Goal: Book appointment/travel/reservation

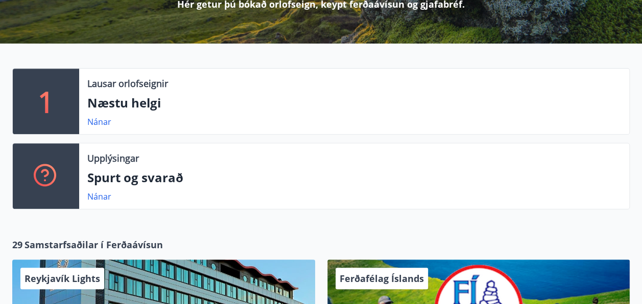
scroll to position [173, 0]
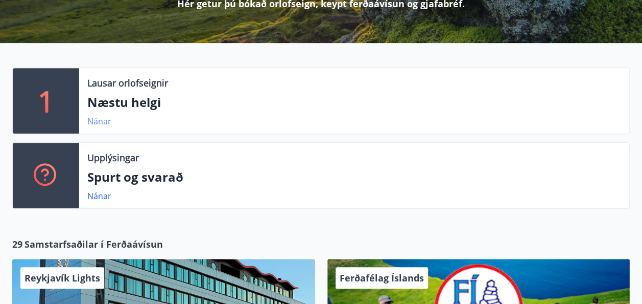
click at [94, 124] on link "Nánar" at bounding box center [99, 120] width 24 height 11
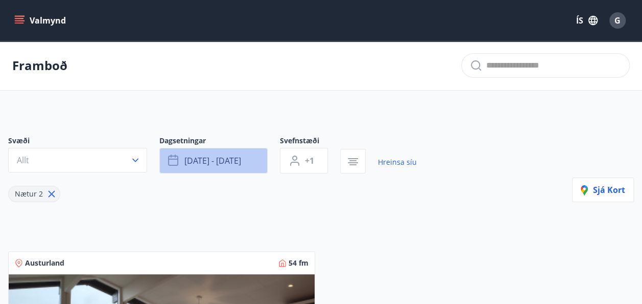
click at [249, 165] on button "[DATE] - [DATE]" at bounding box center [213, 161] width 108 height 26
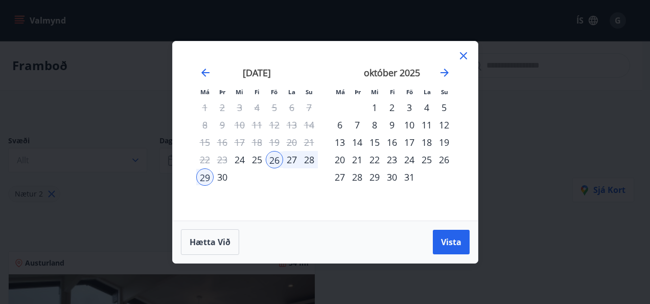
click at [409, 108] on div "3" at bounding box center [409, 107] width 17 height 17
click at [444, 112] on div "5" at bounding box center [443, 107] width 17 height 17
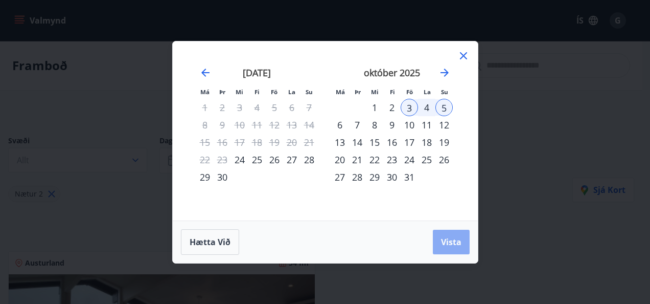
click at [450, 251] on button "Vista" at bounding box center [451, 241] width 37 height 25
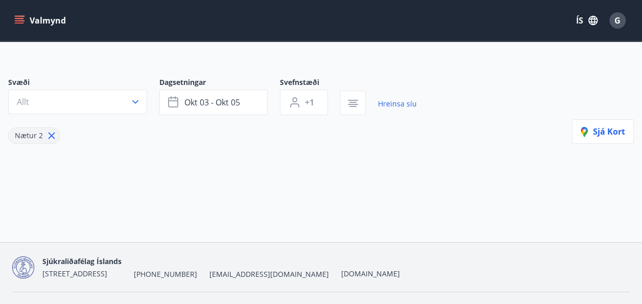
scroll to position [50, 0]
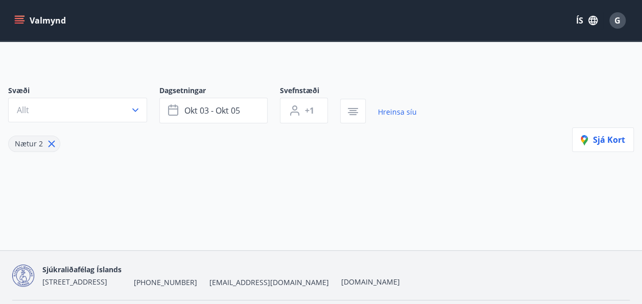
click at [594, 151] on div "Svæði Allt Dagsetningar [DATE] - [DATE] Svefnstæði +1 Hreinsa síu Nætur 2 Sjá k…" at bounding box center [321, 135] width 642 height 148
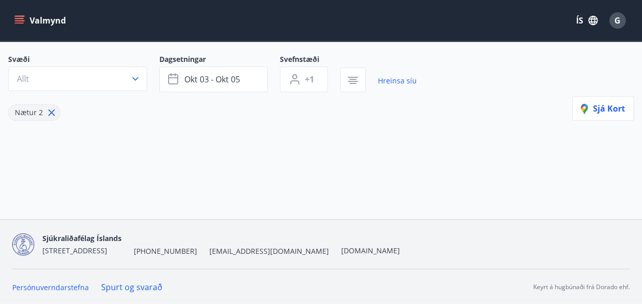
scroll to position [0, 0]
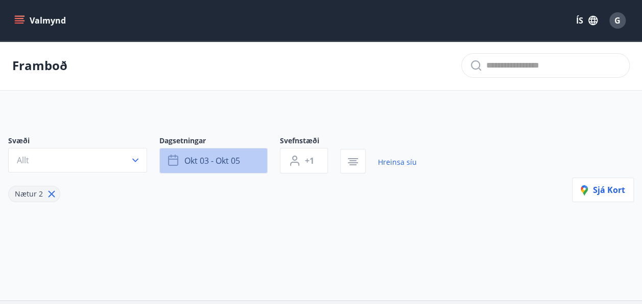
click at [191, 165] on span "okt 03 - okt 05" at bounding box center [212, 160] width 56 height 11
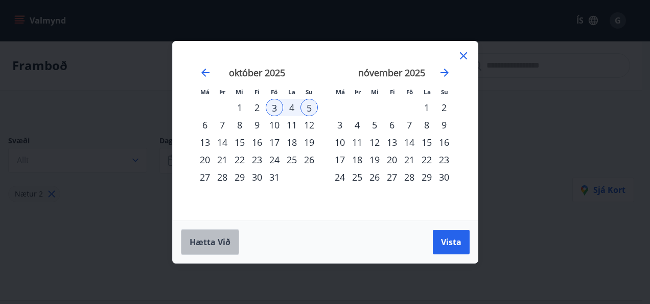
click at [213, 241] on span "Hætta við" at bounding box center [210, 241] width 41 height 11
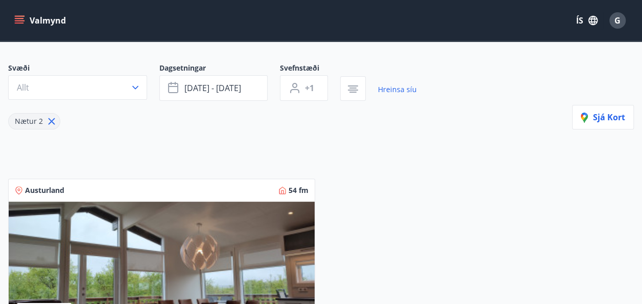
scroll to position [84, 0]
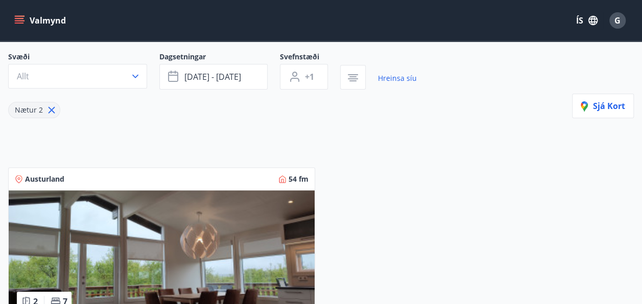
click at [49, 110] on icon at bounding box center [52, 110] width 7 height 7
type input "*"
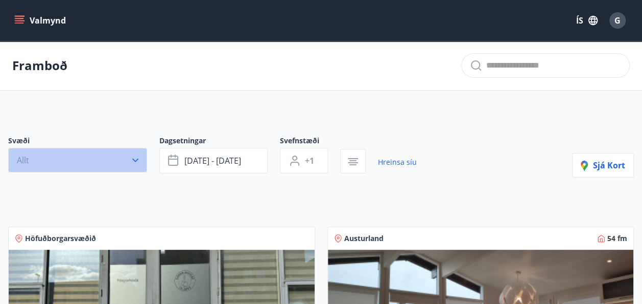
click at [133, 155] on icon "button" at bounding box center [135, 160] width 10 height 10
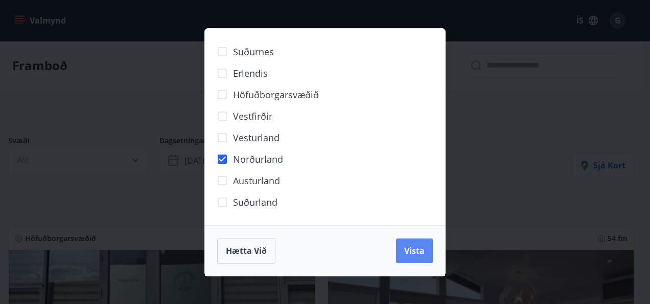
click at [414, 247] on span "Vista" at bounding box center [414, 250] width 20 height 11
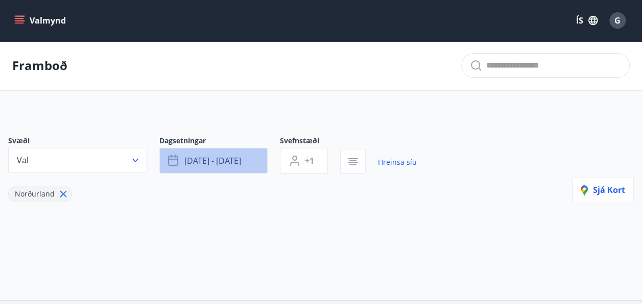
click at [223, 158] on span "[DATE] - [DATE]" at bounding box center [212, 160] width 57 height 11
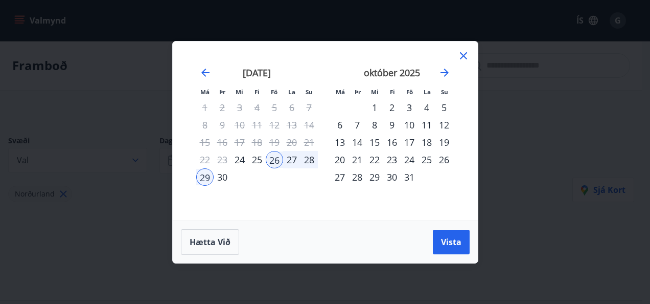
click at [407, 108] on div "3" at bounding box center [409, 107] width 17 height 17
click at [449, 106] on div "5" at bounding box center [443, 107] width 17 height 17
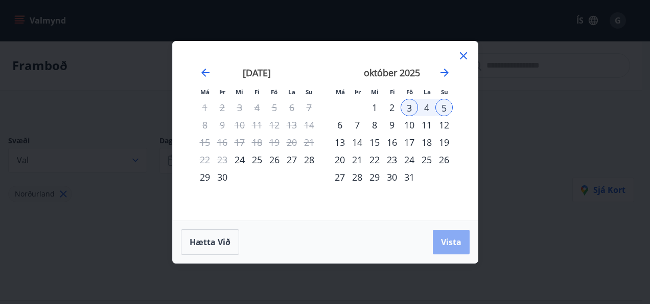
click at [452, 233] on button "Vista" at bounding box center [451, 241] width 37 height 25
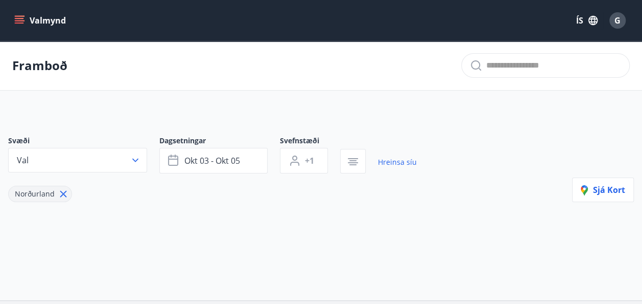
scroll to position [81, 0]
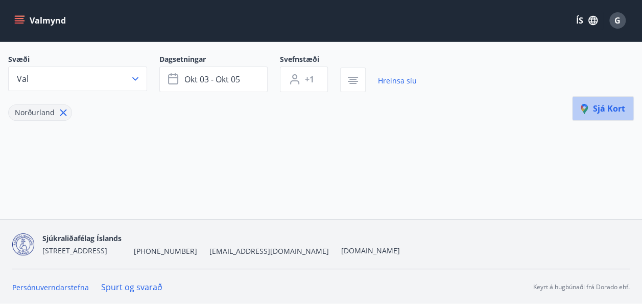
click at [607, 114] on button "Sjá kort" at bounding box center [603, 108] width 62 height 25
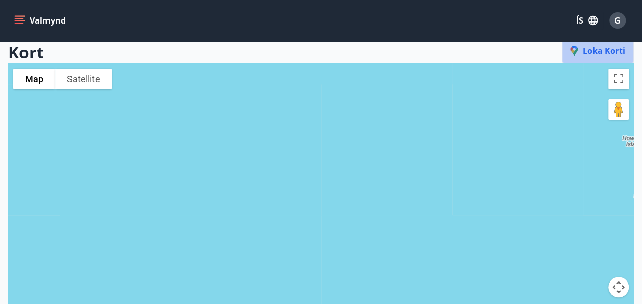
click at [613, 52] on span "Loka korti" at bounding box center [598, 50] width 55 height 11
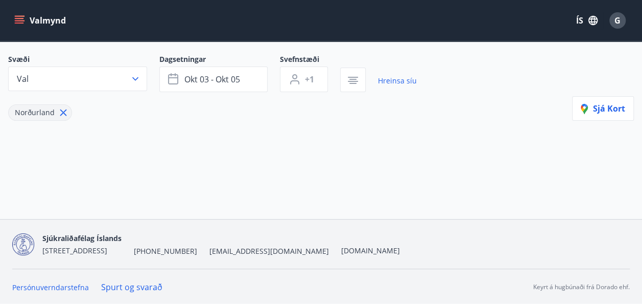
click at [63, 112] on icon at bounding box center [64, 113] width 2 height 2
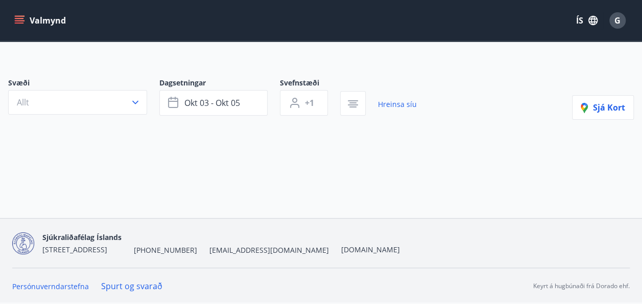
scroll to position [57, 0]
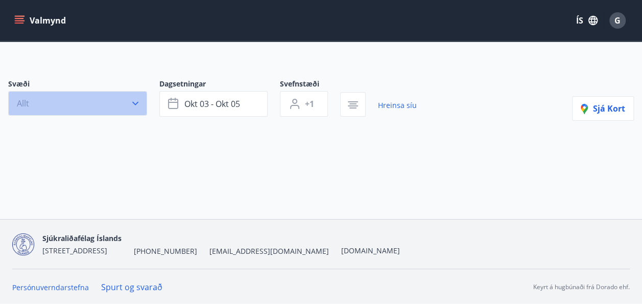
click at [75, 105] on button "Allt" at bounding box center [77, 103] width 139 height 25
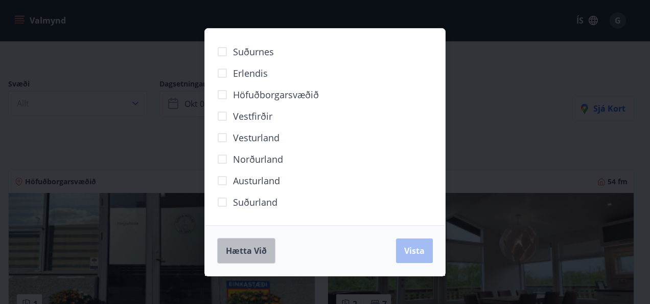
click at [251, 248] on span "Hætta við" at bounding box center [246, 250] width 41 height 11
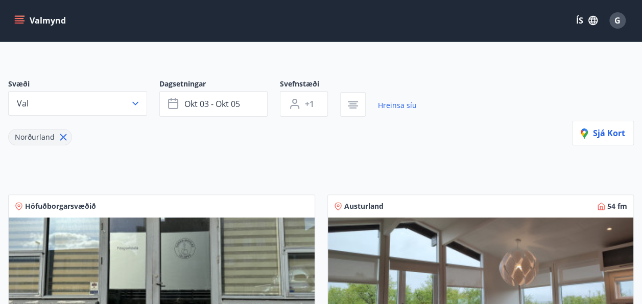
scroll to position [81, 0]
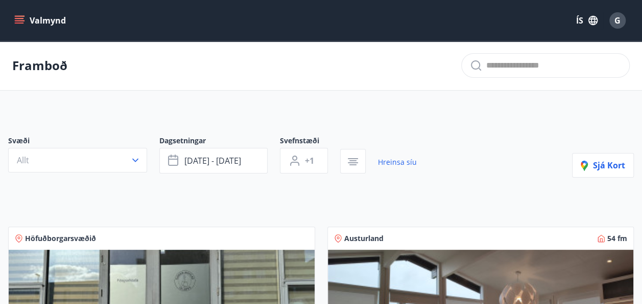
type input "*"
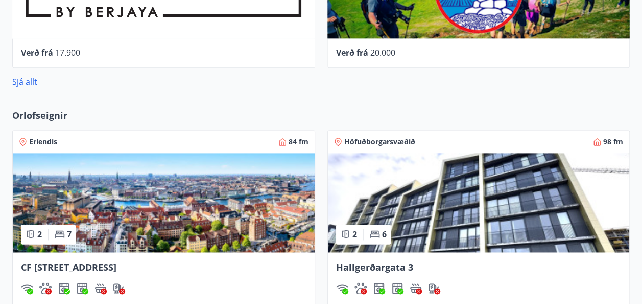
scroll to position [635, 0]
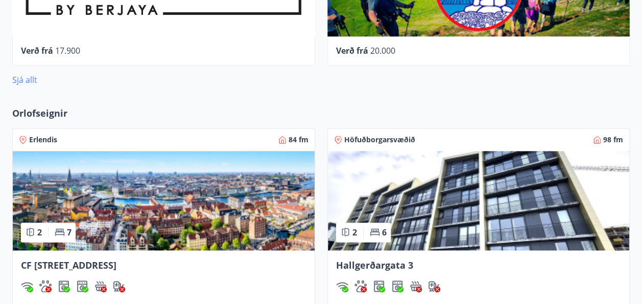
click at [25, 81] on link "Sjá allt" at bounding box center [24, 79] width 25 height 11
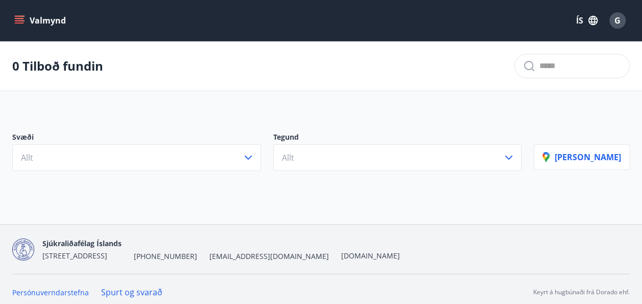
scroll to position [5, 0]
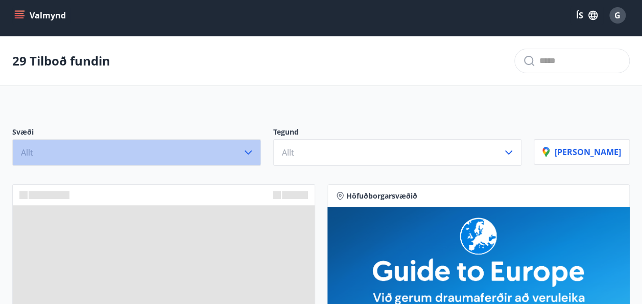
click at [254, 154] on icon "button" at bounding box center [248, 152] width 12 height 12
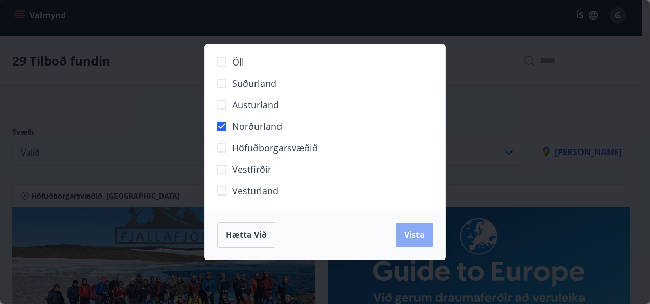
click at [404, 234] on button "Vista" at bounding box center [414, 234] width 37 height 25
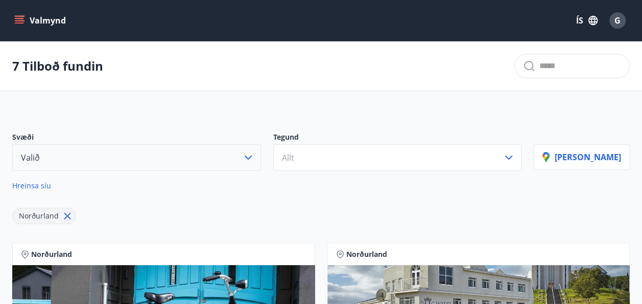
click at [21, 16] on icon "menu" at bounding box center [20, 16] width 11 height 1
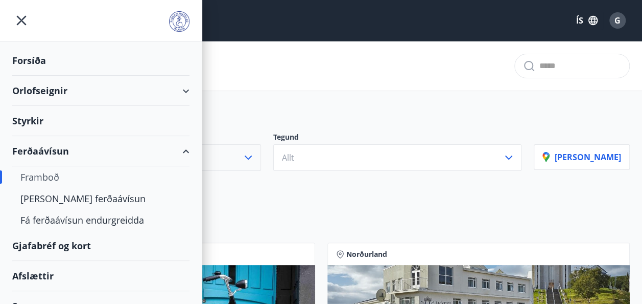
click at [53, 89] on div "Orlofseignir" at bounding box center [100, 91] width 177 height 30
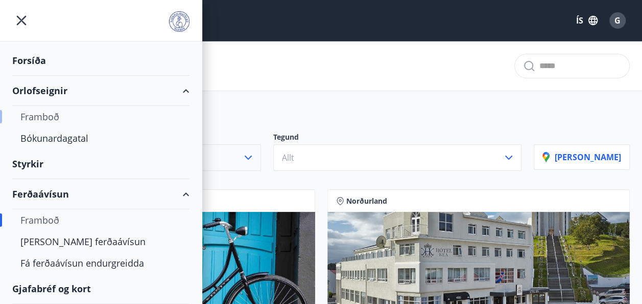
click at [38, 115] on div "Framboð" at bounding box center [100, 116] width 161 height 21
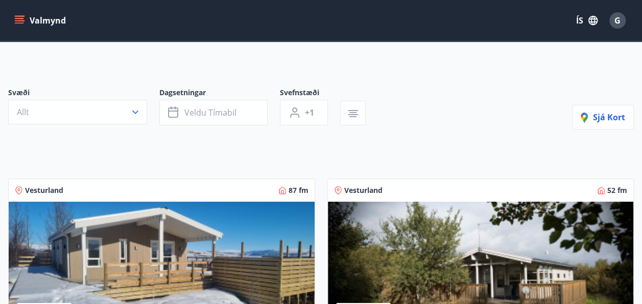
scroll to position [49, 0]
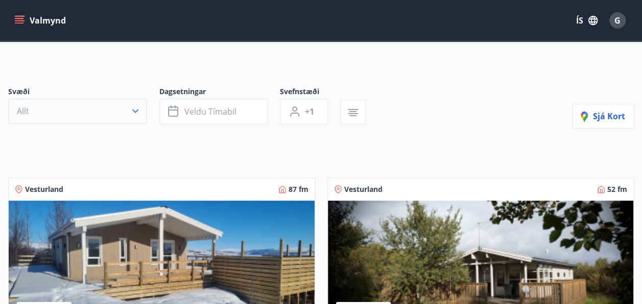
click at [134, 110] on icon "button" at bounding box center [135, 111] width 6 height 4
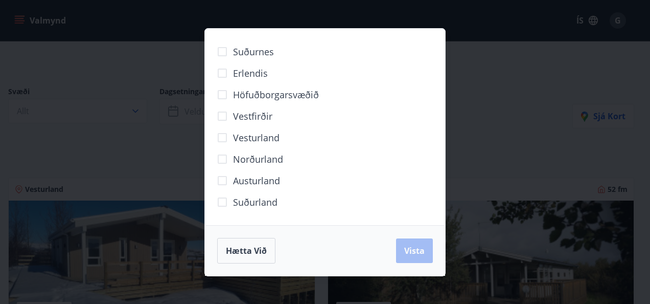
click at [238, 160] on span "Norðurland" at bounding box center [258, 158] width 50 height 13
click at [412, 263] on div "Hætta við Vista" at bounding box center [325, 250] width 240 height 51
click at [412, 253] on span "Vista" at bounding box center [414, 250] width 20 height 11
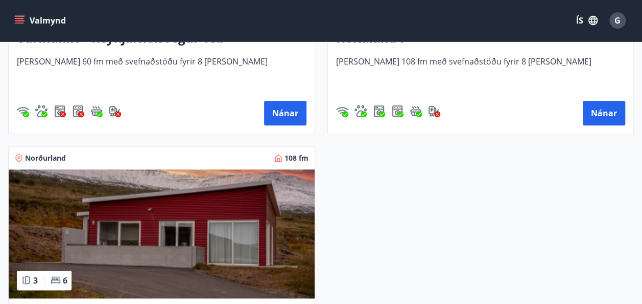
scroll to position [374, 0]
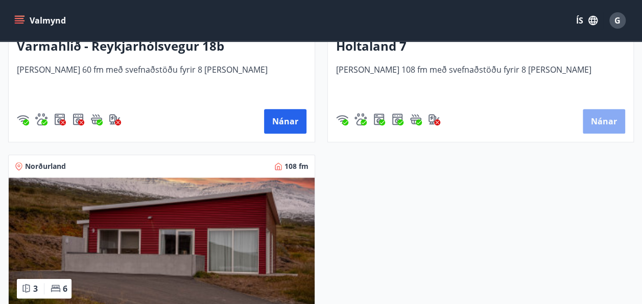
click at [593, 119] on button "Nánar" at bounding box center [604, 121] width 42 height 25
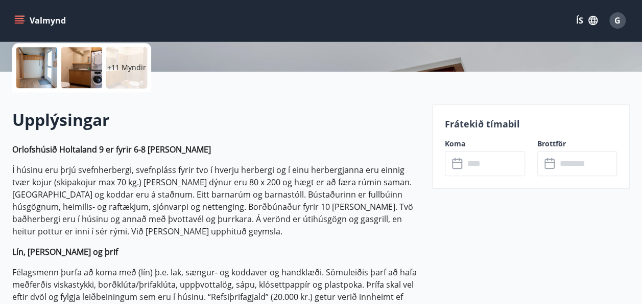
scroll to position [236, 0]
click at [488, 161] on input "text" at bounding box center [494, 162] width 61 height 25
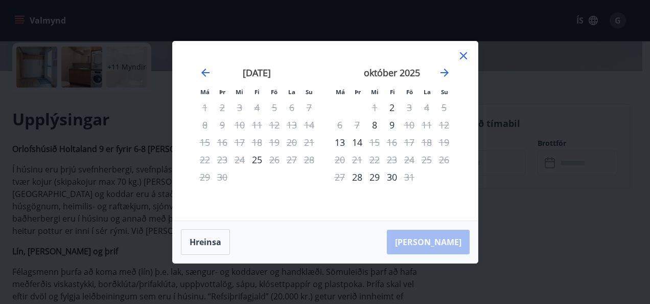
click at [463, 59] on icon at bounding box center [463, 56] width 12 height 12
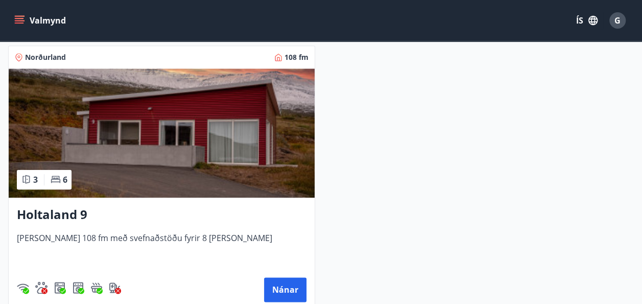
scroll to position [483, 0]
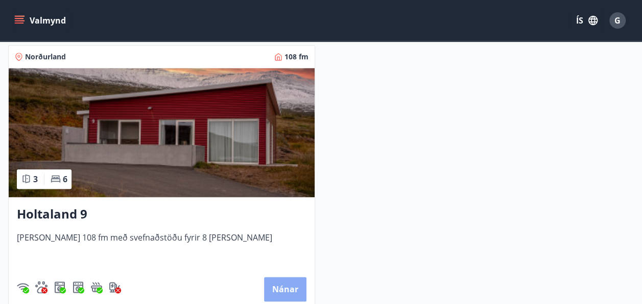
click at [278, 281] on button "Nánar" at bounding box center [285, 288] width 42 height 25
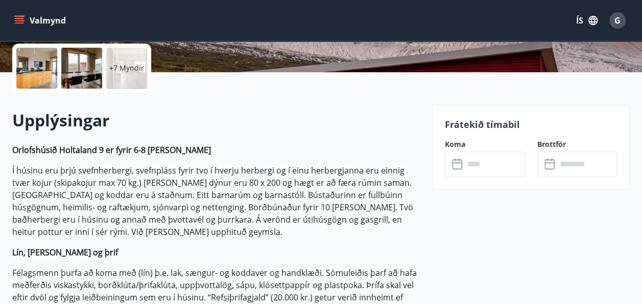
scroll to position [235, 0]
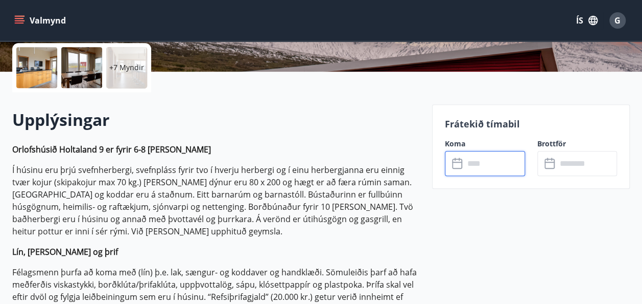
click at [487, 170] on input "text" at bounding box center [494, 163] width 61 height 25
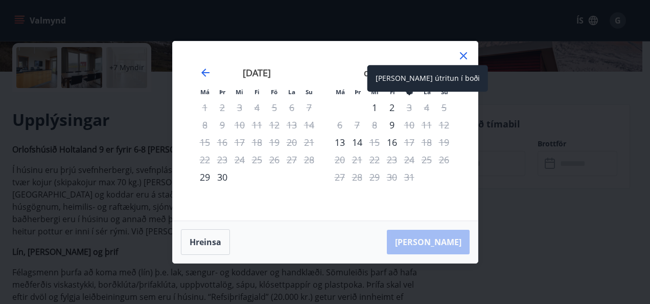
click at [409, 104] on div "3" at bounding box center [409, 107] width 17 height 17
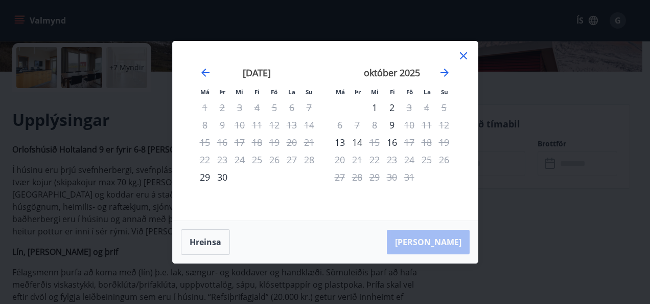
click at [461, 58] on icon at bounding box center [463, 56] width 12 height 12
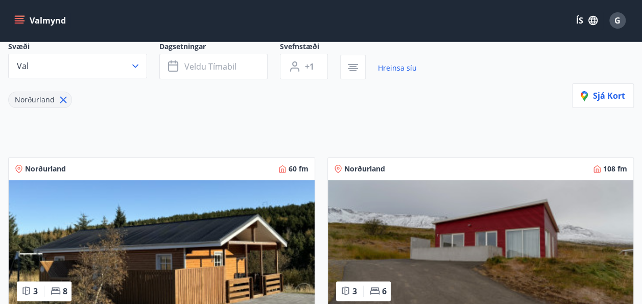
scroll to position [94, 0]
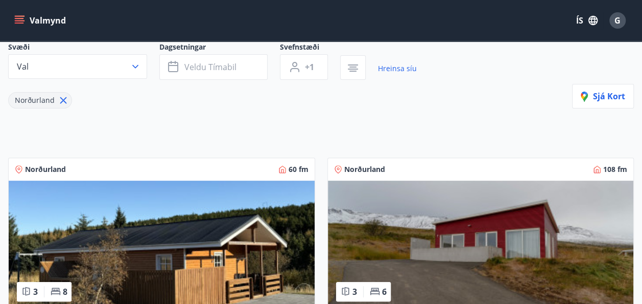
click at [63, 100] on icon at bounding box center [63, 100] width 11 height 11
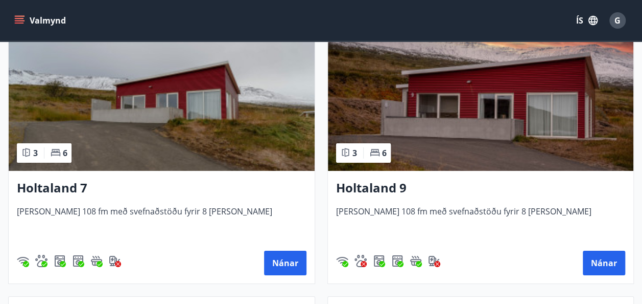
scroll to position [1588, 0]
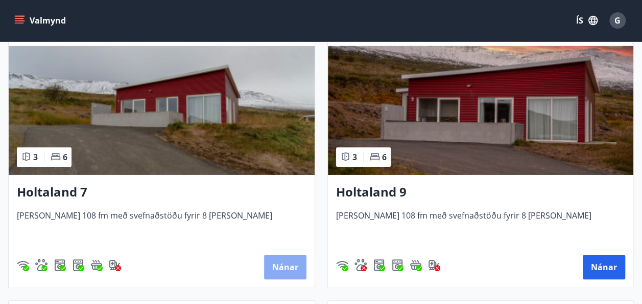
click at [283, 260] on button "Nánar" at bounding box center [285, 266] width 42 height 25
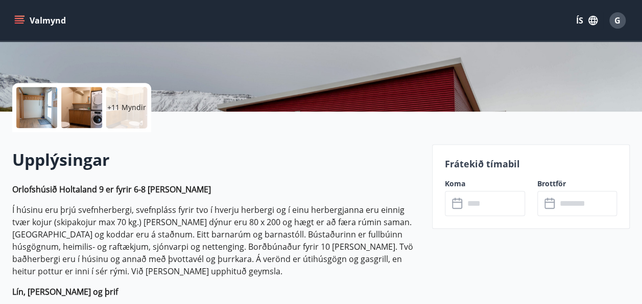
scroll to position [208, 0]
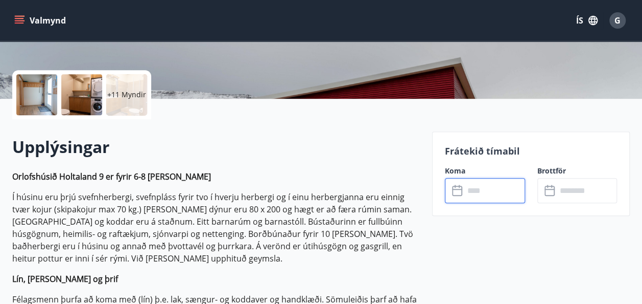
click at [501, 191] on input "text" at bounding box center [494, 190] width 61 height 25
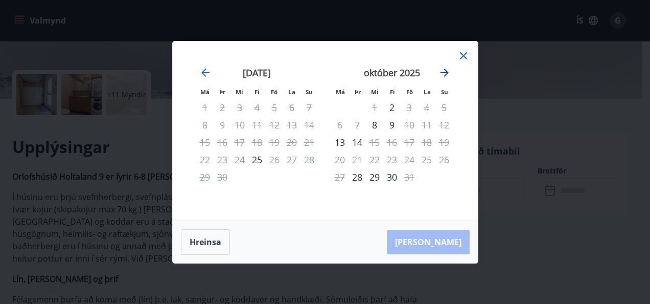
click at [447, 74] on icon "Move forward to switch to the next month." at bounding box center [444, 72] width 8 height 8
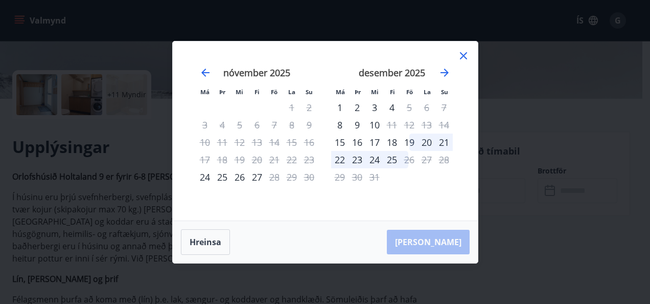
click at [407, 145] on div "19" at bounding box center [409, 141] width 17 height 17
click at [445, 147] on div "21" at bounding box center [443, 141] width 17 height 17
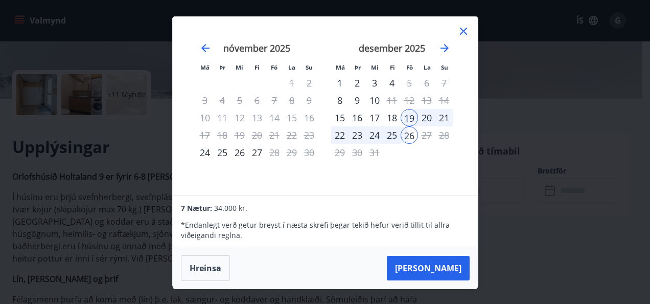
click at [445, 121] on div "21" at bounding box center [443, 117] width 17 height 17
click at [438, 118] on div "21" at bounding box center [443, 117] width 17 height 17
click at [466, 34] on icon at bounding box center [463, 31] width 7 height 7
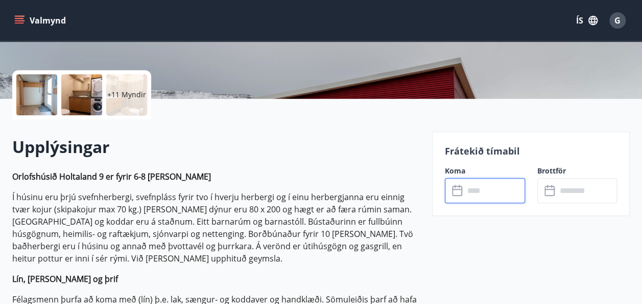
scroll to position [0, 0]
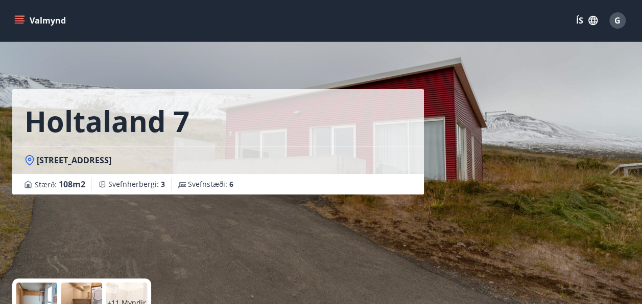
click at [24, 20] on icon "menu" at bounding box center [19, 20] width 10 height 10
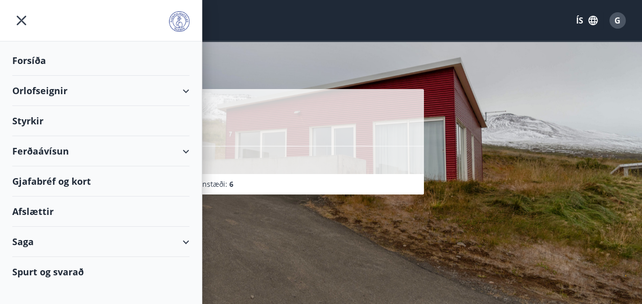
click at [44, 81] on div "Orlofseignir" at bounding box center [100, 91] width 177 height 30
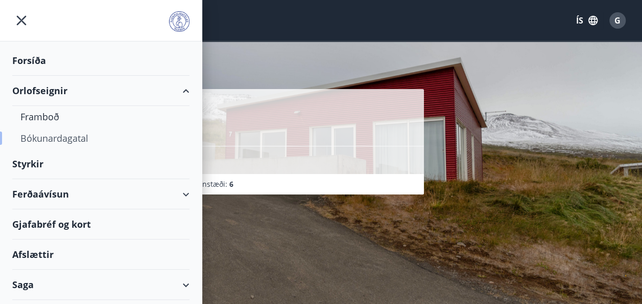
click at [50, 137] on div "Bókunardagatal" at bounding box center [100, 137] width 161 height 21
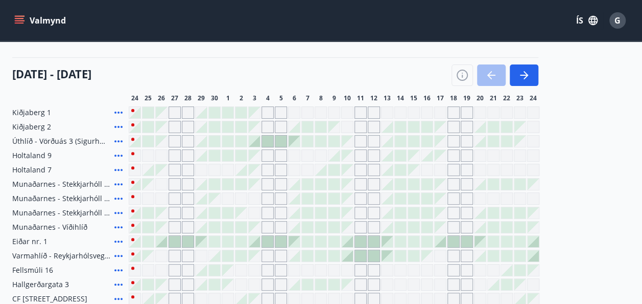
scroll to position [107, 0]
click at [267, 151] on div "Gráir dagar eru ekki bókanlegir" at bounding box center [268, 156] width 12 height 12
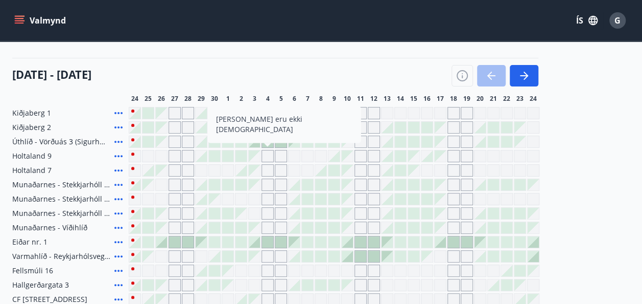
click at [347, 156] on div "Gráir dagar eru ekki bókanlegir" at bounding box center [347, 155] width 11 height 11
click at [273, 240] on div at bounding box center [268, 242] width 12 height 12
click at [268, 241] on div at bounding box center [267, 241] width 11 height 11
click at [268, 236] on div at bounding box center [267, 241] width 11 height 11
click at [266, 236] on div at bounding box center [267, 241] width 11 height 11
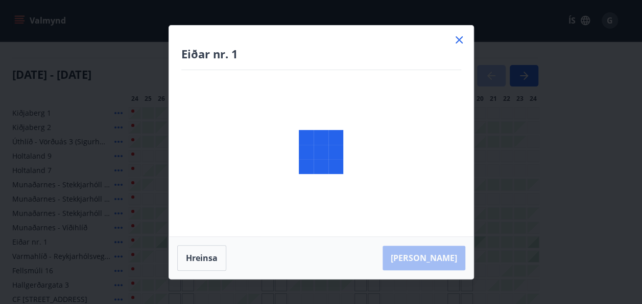
scroll to position [204, 0]
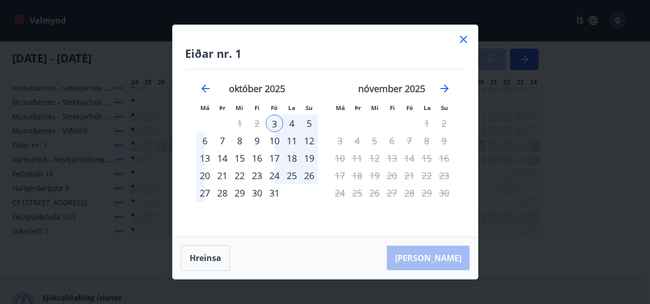
click at [463, 40] on icon at bounding box center [463, 40] width 2 height 2
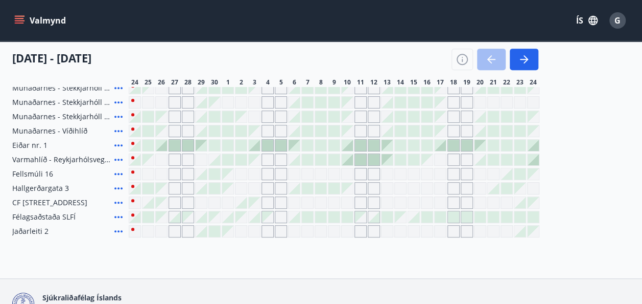
click at [463, 42] on div "[DATE] - [DATE]" at bounding box center [275, 55] width 526 height 29
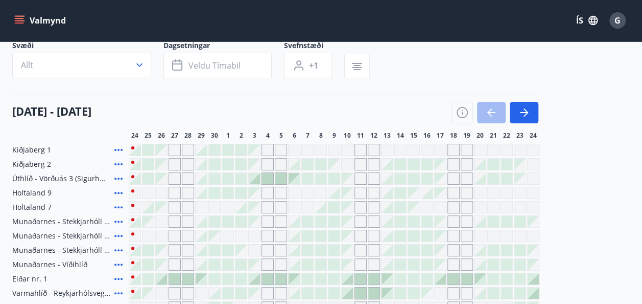
scroll to position [78, 0]
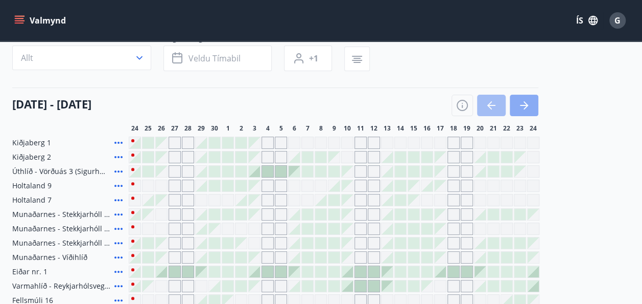
click at [523, 106] on icon "button" at bounding box center [524, 105] width 12 height 12
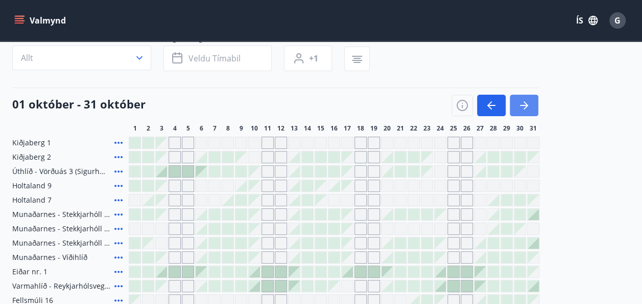
click at [523, 106] on icon "button" at bounding box center [524, 105] width 12 height 12
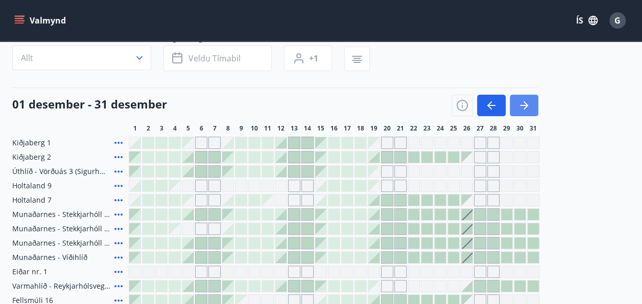
scroll to position [98, 0]
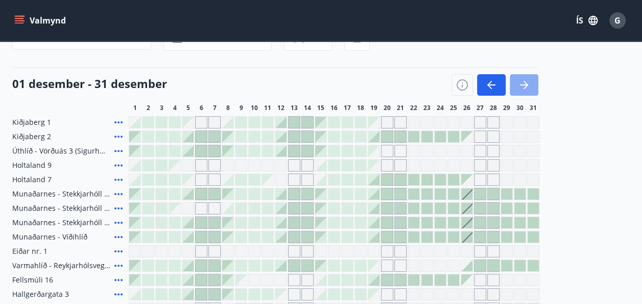
click at [522, 79] on icon "button" at bounding box center [524, 85] width 12 height 12
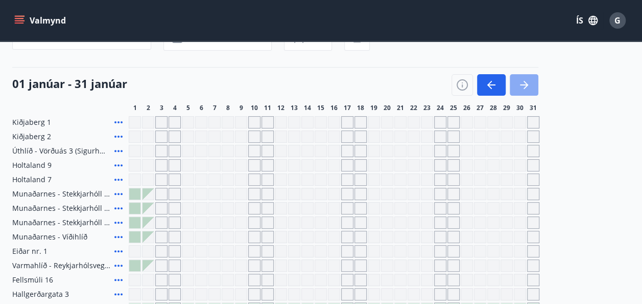
click at [522, 79] on icon "button" at bounding box center [524, 85] width 12 height 12
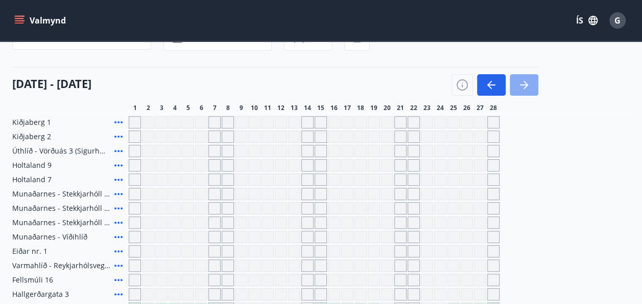
click at [522, 79] on icon "button" at bounding box center [524, 85] width 12 height 12
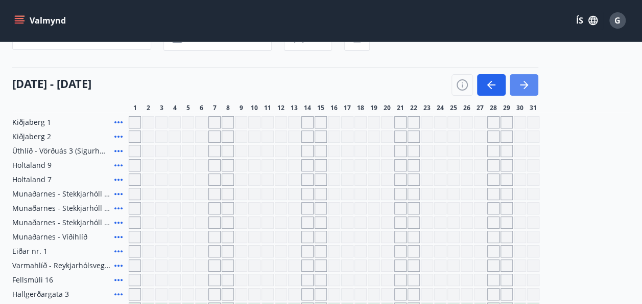
scroll to position [0, 0]
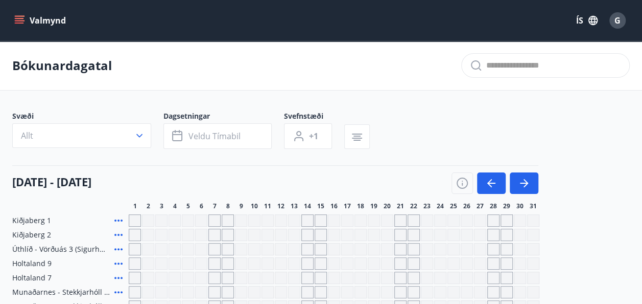
click at [77, 67] on p "Bókunardagatal" at bounding box center [62, 65] width 100 height 17
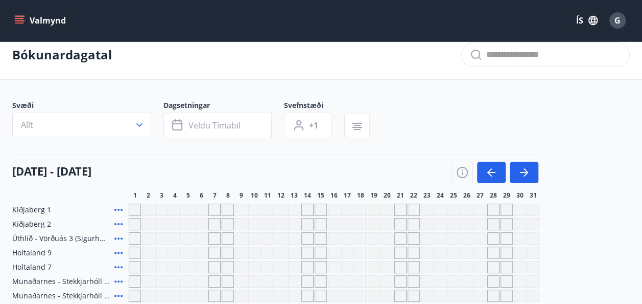
scroll to position [12, 0]
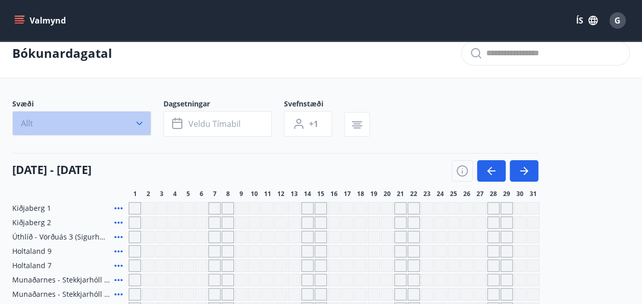
click at [123, 129] on button "Allt" at bounding box center [81, 123] width 139 height 25
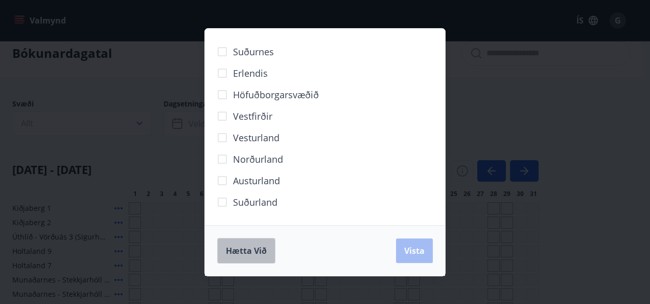
click at [262, 245] on span "Hætta við" at bounding box center [246, 250] width 41 height 11
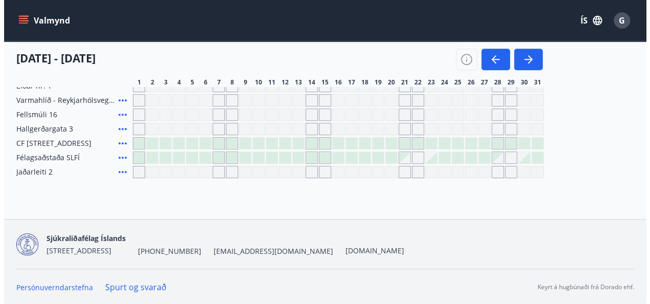
scroll to position [0, 0]
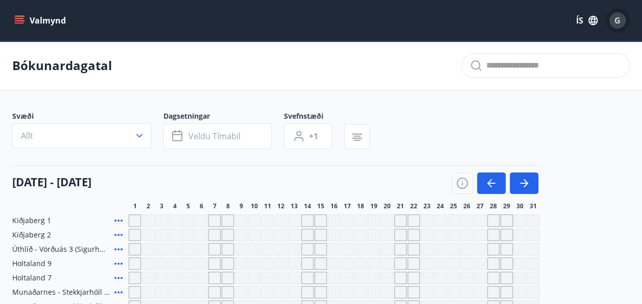
click at [622, 23] on div "G" at bounding box center [618, 20] width 16 height 16
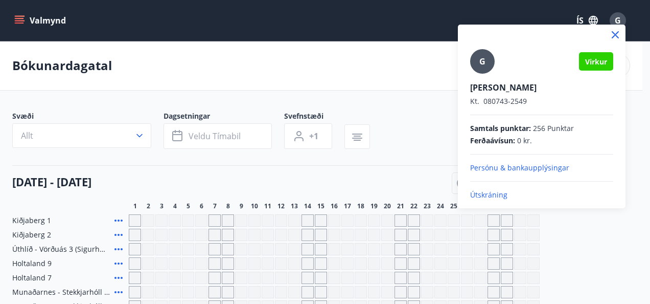
click at [437, 119] on div at bounding box center [325, 152] width 650 height 304
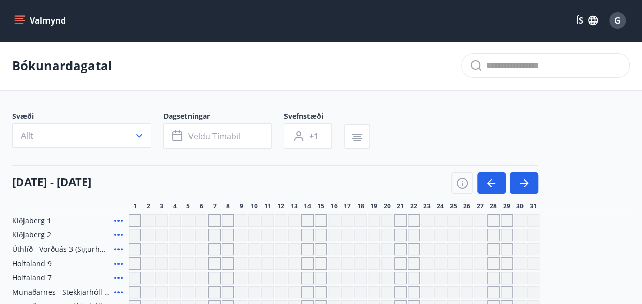
click at [15, 20] on icon "menu" at bounding box center [20, 20] width 11 height 1
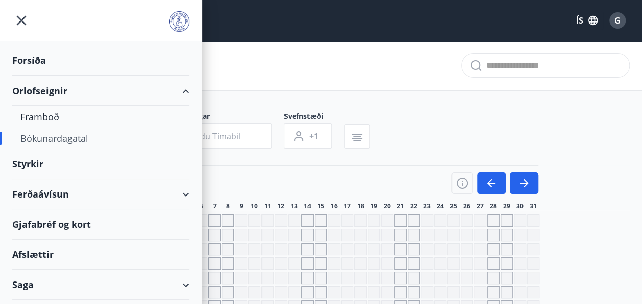
click at [277, 7] on div "Valmynd ÍS G" at bounding box center [321, 20] width 642 height 41
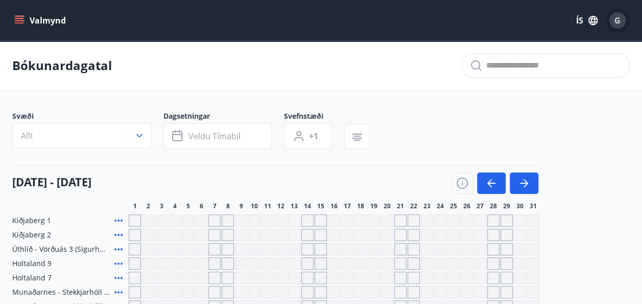
click at [619, 18] on span "G" at bounding box center [618, 20] width 6 height 11
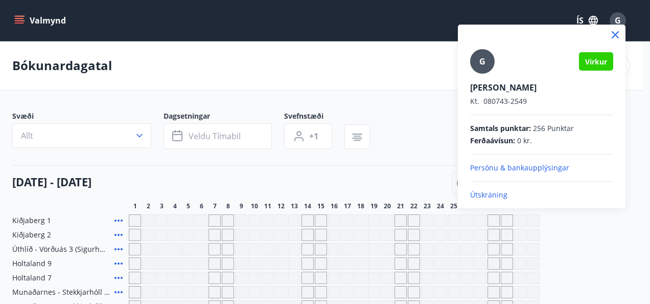
click at [496, 191] on p "Útskráning" at bounding box center [541, 195] width 143 height 10
